Goal: Task Accomplishment & Management: Use online tool/utility

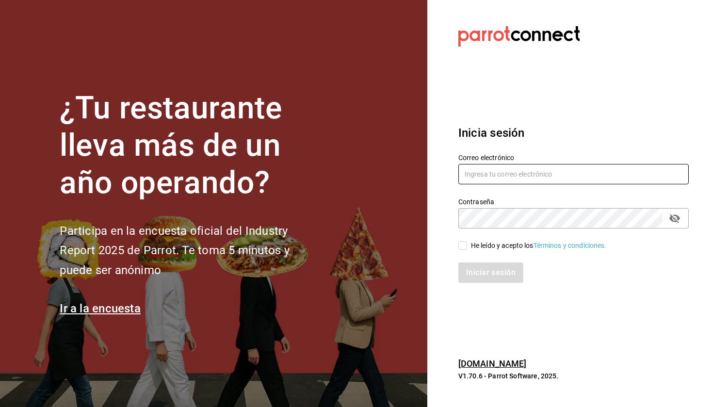
type input "[EMAIL_ADDRESS][DOMAIN_NAME]"
click at [465, 244] on input "He leído y acepto los Términos y condiciones." at bounding box center [463, 245] width 9 height 9
checkbox input "true"
click at [479, 283] on div "Inicia sesión Correo electrónico [EMAIL_ADDRESS][DOMAIN_NAME] Contraseña Contra…" at bounding box center [574, 204] width 230 height 182
click at [486, 276] on button "Iniciar sesión" at bounding box center [492, 272] width 66 height 20
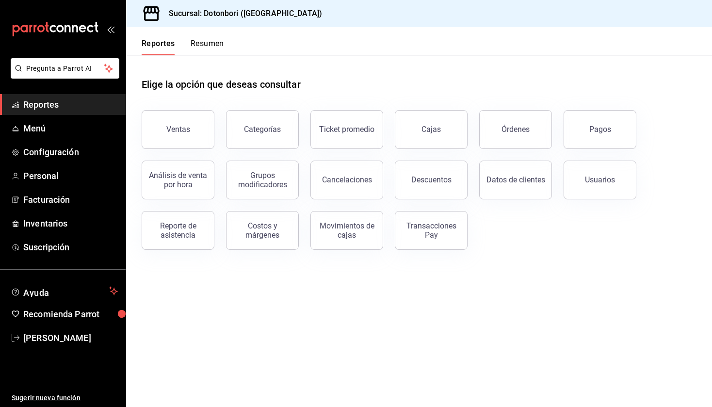
click at [201, 50] on button "Resumen" at bounding box center [207, 47] width 33 height 16
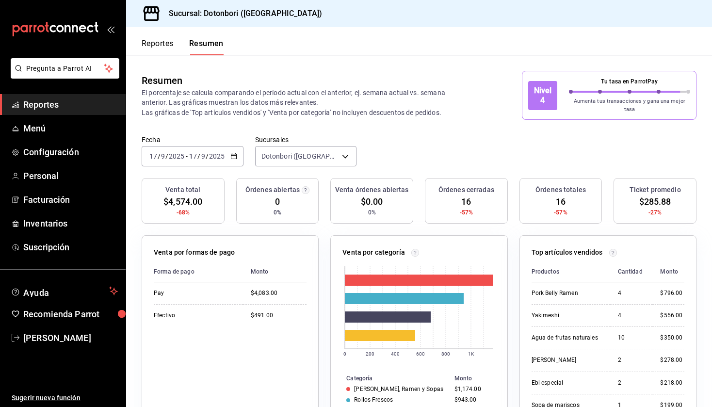
click at [170, 44] on button "Reportes" at bounding box center [158, 47] width 32 height 16
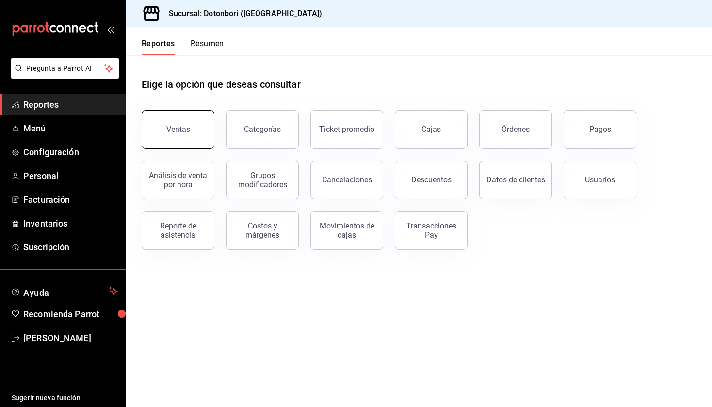
click at [197, 127] on button "Ventas" at bounding box center [178, 129] width 73 height 39
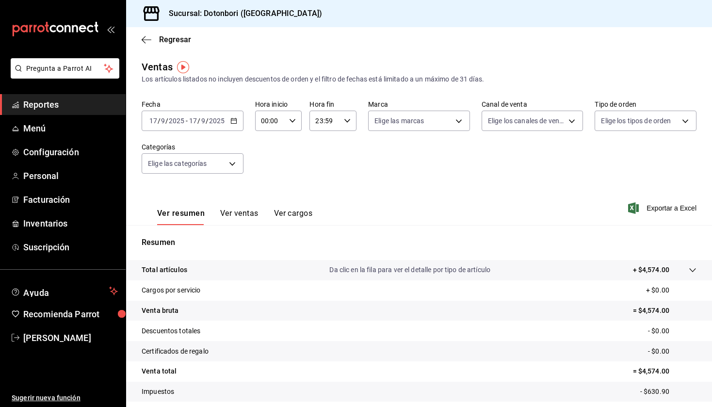
click at [499, 226] on div "Resumen Total artículos Da clic en la fila para ver el detalle por tipo de artí…" at bounding box center [419, 329] width 586 height 209
